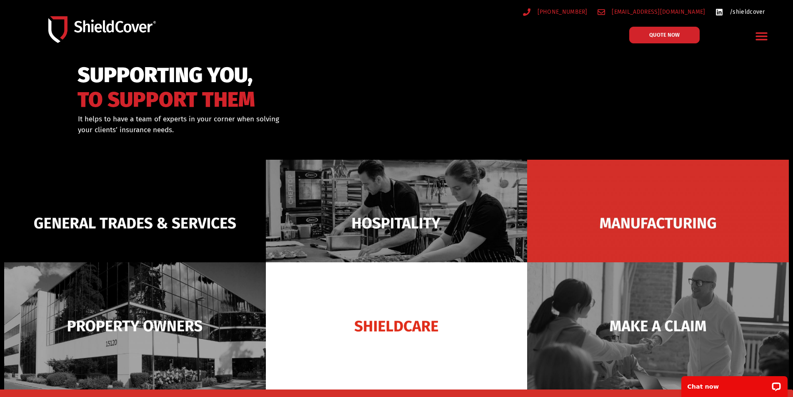
click at [746, 12] on span "/shieldcover" at bounding box center [747, 12] width 38 height 10
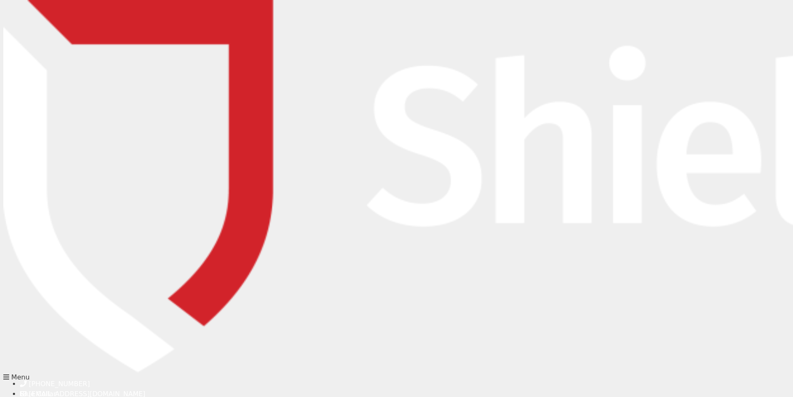
type input "[PERSON_NAME]"
type input "[PERSON_NAME][EMAIL_ADDRESS][PERSON_NAME][DOMAIN_NAME]"
type input "0352265999"
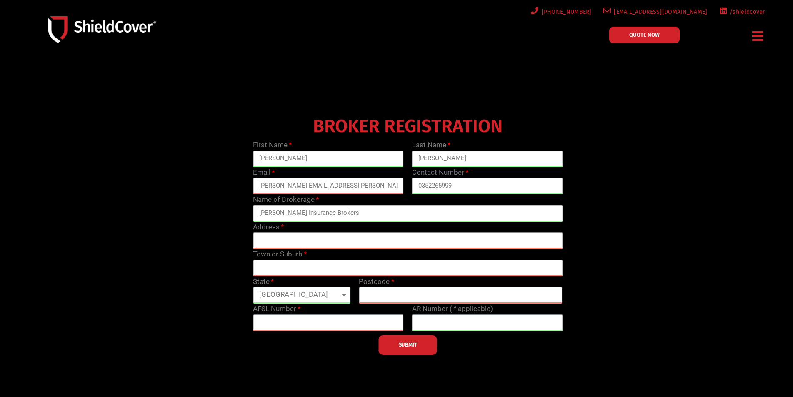
type input "[PERSON_NAME] Insurance Brokers"
type input "1"
type input "PO Box 701"
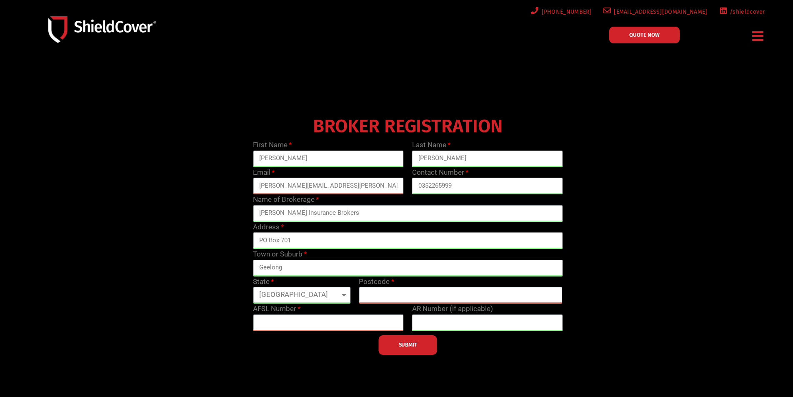
type input "Geelong"
select select "VIC"
type input "3220"
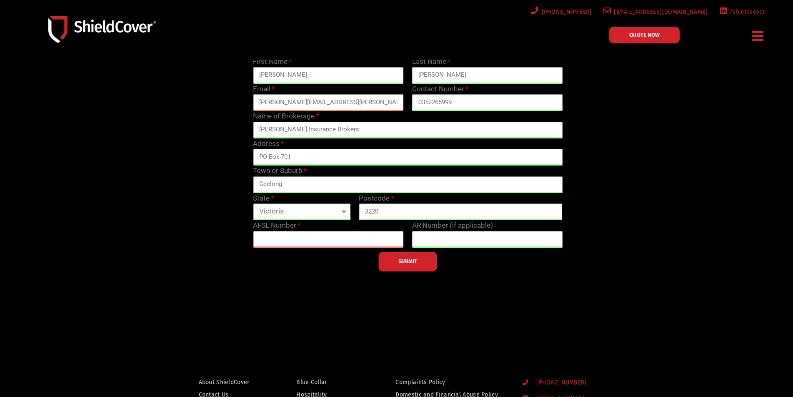
click at [626, 304] on div at bounding box center [396, 155] width 793 height 359
click at [368, 238] on input "text" at bounding box center [328, 239] width 151 height 17
type input "246613"
click at [419, 265] on button "SUBMIT" at bounding box center [408, 262] width 58 height 20
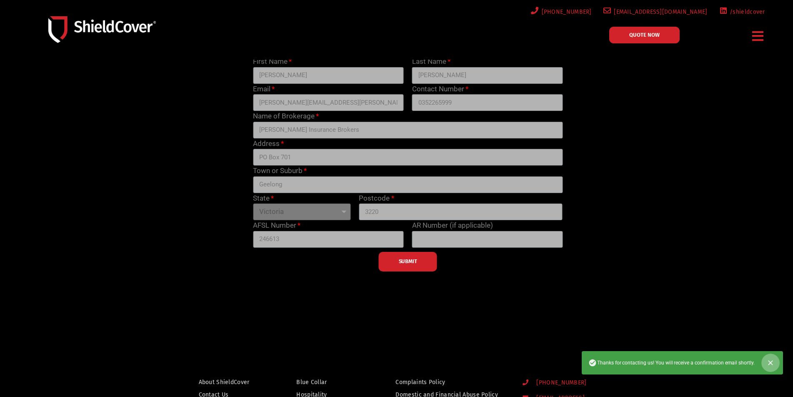
click at [771, 361] on icon "Close" at bounding box center [771, 363] width 8 height 8
